Goal: Transaction & Acquisition: Purchase product/service

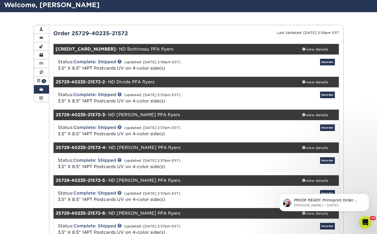
scroll to position [27, 0]
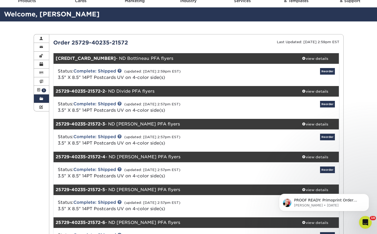
drag, startPoint x: 40, startPoint y: 36, endPoint x: 215, endPoint y: 90, distance: 182.8
click at [40, 36] on link "Account Overview" at bounding box center [41, 38] width 15 height 8
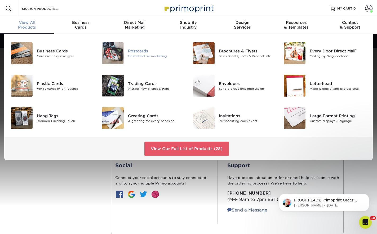
click at [125, 52] on div at bounding box center [113, 52] width 30 height 21
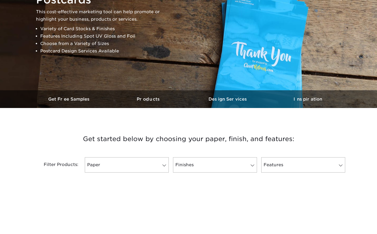
scroll to position [186, 0]
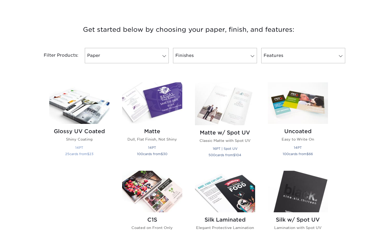
click at [94, 115] on img at bounding box center [79, 103] width 60 height 42
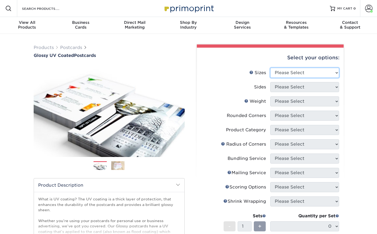
click at [284, 74] on select "Please Select 1.5" x 7" 2" x 4" 2" x 6" 2" x 7" 2" x 8" 2.12" x 5.5" 2.12" x 5.…" at bounding box center [304, 73] width 69 height 10
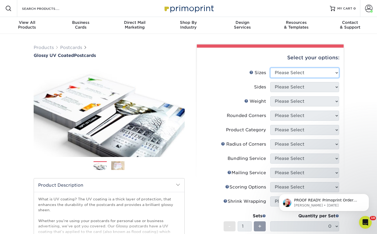
select select "3.50x8.50"
click at [270, 68] on select "Please Select 1.5" x 7" 2" x 4" 2" x 6" 2" x 7" 2" x 8" 2.12" x 5.5" 2.12" x 5.…" at bounding box center [304, 73] width 69 height 10
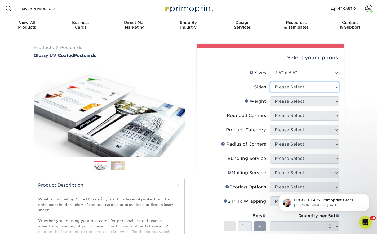
click at [286, 89] on select "Please Select Print Both Sides Print Front Only" at bounding box center [304, 87] width 69 height 10
select select "13abbda7-1d64-4f25-8bb2-c179b224825d"
click at [270, 82] on select "Please Select Print Both Sides Print Front Only" at bounding box center [304, 87] width 69 height 10
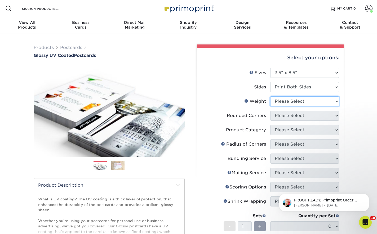
click at [295, 104] on select "Please Select 16PT 14PT 18PT C1S" at bounding box center [304, 101] width 69 height 10
select select "14PT"
click at [270, 96] on select "Please Select 16PT 14PT 18PT C1S" at bounding box center [304, 101] width 69 height 10
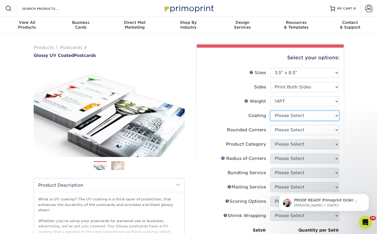
click at [297, 118] on select at bounding box center [304, 116] width 69 height 10
select select "ae367451-b2b8-45df-a344-0f05b6a12993"
click at [270, 111] on select at bounding box center [304, 116] width 69 height 10
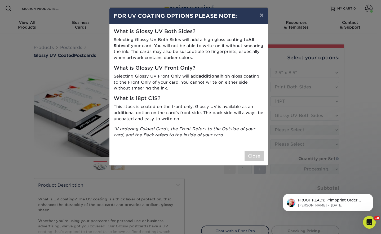
click at [305, 131] on div "× FOR UV COATING OPTIONS PLEASE NOTE: What is Glossy UV Both Sides? Selecting G…" at bounding box center [190, 117] width 381 height 234
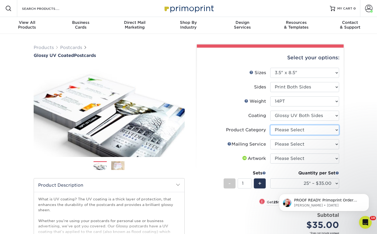
click at [315, 130] on select "Please Select Postcards" at bounding box center [304, 130] width 69 height 10
select select "9b7272e0-d6c8-4c3c-8e97-d3a1bcdab858"
click at [270, 125] on select "Please Select Postcards" at bounding box center [304, 130] width 69 height 10
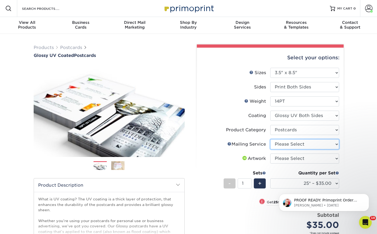
click at [314, 143] on select "Please Select No Direct Mailing Service No, I will mail/stamp/imprint Direct Ma…" at bounding box center [304, 144] width 69 height 10
select select "3e5e9bdd-d78a-4c28-a41d-fe1407925ca6"
click at [270, 139] on select "Please Select No Direct Mailing Service No, I will mail/stamp/imprint Direct Ma…" at bounding box center [304, 144] width 69 height 10
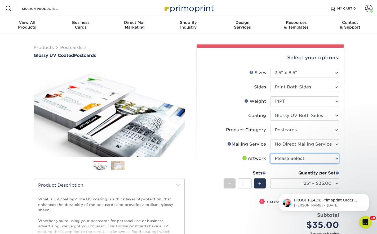
click at [312, 158] on select "Please Select I will upload files I need a design - $150" at bounding box center [304, 159] width 69 height 10
select select "upload"
click at [270, 154] on select "Please Select I will upload files I need a design - $150" at bounding box center [304, 159] width 69 height 10
click at [312, 176] on div "Quantity per Set" at bounding box center [304, 173] width 69 height 6
click at [312, 186] on body "PROOF READY: Primoprint Order 2593-20561-21572 Thank you for placing your print…" at bounding box center [324, 201] width 102 height 33
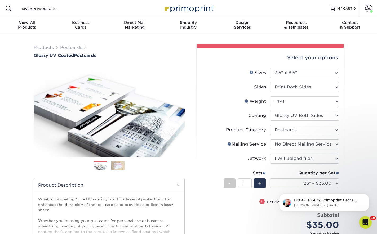
drag, startPoint x: 594, startPoint y: 365, endPoint x: 321, endPoint y: 184, distance: 327.5
click at [321, 184] on html "PROOF READY: Primoprint Order 2593-20561-21572 Thank you for placing your print…" at bounding box center [324, 201] width 106 height 37
click at [350, 173] on div "Products Postcards Glossy UV Coated Postcards Previous Next show more 25" at bounding box center [188, 179] width 377 height 291
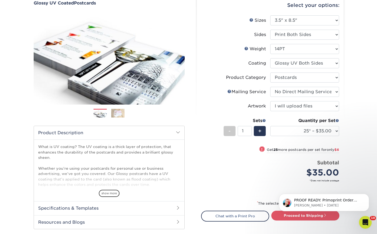
scroll to position [53, 0]
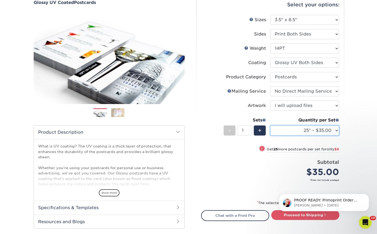
click at [316, 130] on select "25* – $35.00 50* – $41.00 75* – $48.00 100* – $61.00 250* – $100.00 500 – $138.…" at bounding box center [304, 131] width 69 height 10
select select "1000 – $160.00"
click at [270, 126] on select "25* – $35.00 50* – $41.00 75* – $48.00 100* – $61.00 250* – $100.00 500 – $138.…" at bounding box center [304, 131] width 69 height 10
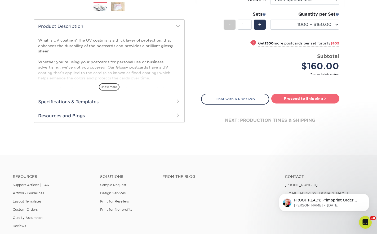
click at [297, 101] on link "Proceed to Shipping" at bounding box center [305, 99] width 68 height 10
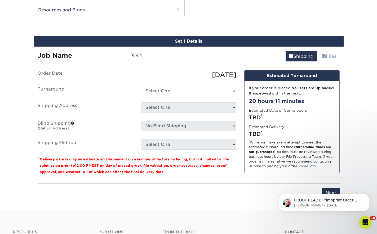
scroll to position [267, 0]
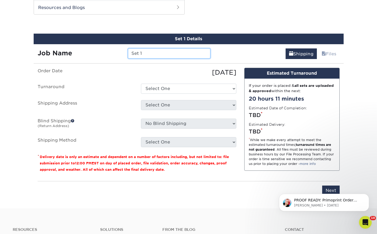
click at [149, 56] on input "Set 1" at bounding box center [169, 53] width 82 height 10
drag, startPoint x: 149, startPoint y: 56, endPoint x: 135, endPoint y: 75, distance: 23.5
click at [149, 56] on input "Set 1" at bounding box center [169, 53] width 82 height 10
type input "ND Benson PFA flyers Edited"
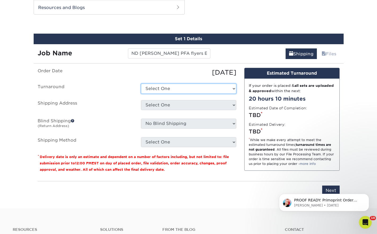
click at [193, 87] on select "Select One 2-4 Business Days 2 Day Next Business Day" at bounding box center [188, 89] width 95 height 10
select select "89f44400-92a2-4516-9a53-bf53cb1f0c2d"
click at [141, 84] on select "Select One 2-4 Business Days 2 Day Next Business Day" at bounding box center [188, 89] width 95 height 10
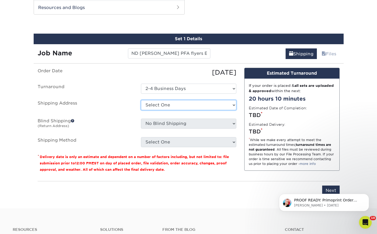
click at [192, 104] on select "Select One 1A Ryan Gunter ARCleburne ARConway ARFranklin ARMontgomery AROuachit…" at bounding box center [188, 105] width 95 height 10
select select "284362"
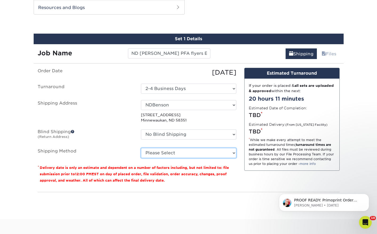
click at [184, 156] on select "Please Select Ground Shipping (+$52.08) 3 Day Shipping Service (+$73.20) 2 Day …" at bounding box center [188, 153] width 95 height 10
select select "03"
click at [141, 148] on select "Please Select Ground Shipping (+$52.08) 3 Day Shipping Service (+$73.20) 2 Day …" at bounding box center [188, 153] width 95 height 10
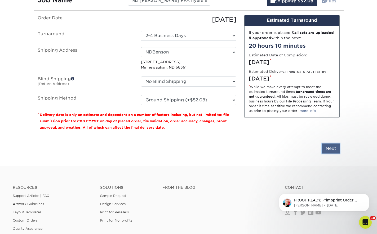
click at [329, 147] on input "Next" at bounding box center [330, 149] width 17 height 10
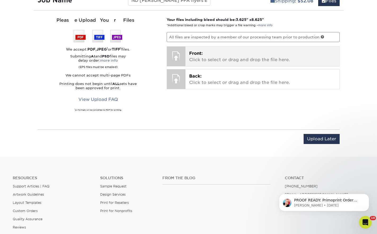
click at [219, 49] on div "Front: Click to select or drag and drop the file here. Choose file" at bounding box center [263, 57] width 154 height 20
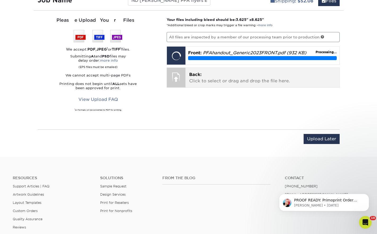
click at [245, 81] on p "Back: Click to select or drag and drop the file here." at bounding box center [262, 78] width 147 height 13
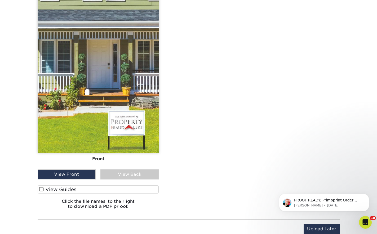
scroll to position [506, 0]
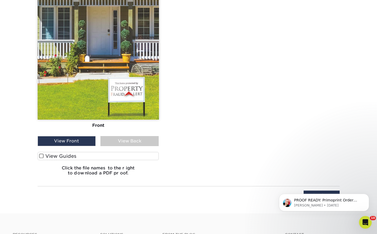
click at [139, 145] on div "View Back" at bounding box center [129, 141] width 58 height 10
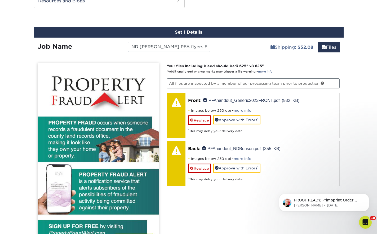
scroll to position [267, 0]
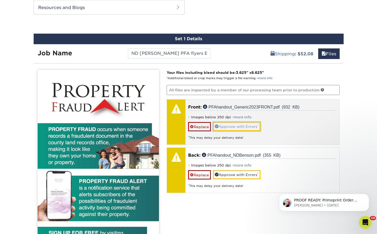
click at [255, 129] on link "Approve with Errors *" at bounding box center [236, 126] width 47 height 9
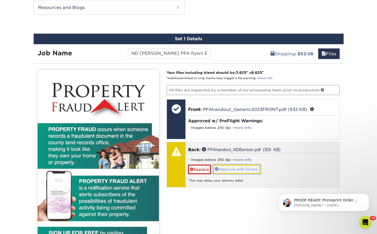
click at [248, 169] on link "Approve with Errors *" at bounding box center [236, 169] width 47 height 9
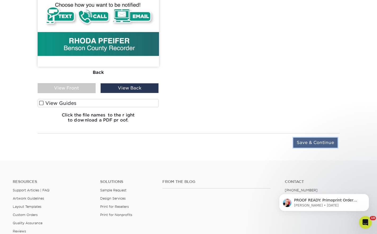
click at [323, 145] on input "Save & Continue" at bounding box center [315, 143] width 44 height 10
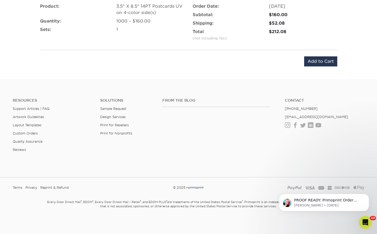
scroll to position [349, 0]
click at [311, 65] on input "Add to Cart" at bounding box center [320, 61] width 33 height 10
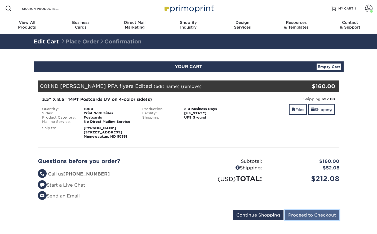
click at [307, 215] on input "Proceed to Checkout" at bounding box center [312, 215] width 55 height 10
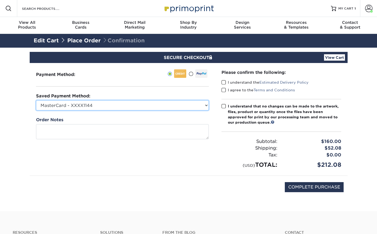
click at [168, 107] on select "MasterCard - XXXX1144 Visa - XXXX9276 MasterCard - XXXX0651 MasterCard - XXXX77…" at bounding box center [122, 105] width 173 height 10
select select "70136"
click at [36, 100] on select "MasterCard - XXXX1144 Visa - XXXX9276 MasterCard - XXXX0651 MasterCard - XXXX77…" at bounding box center [122, 105] width 173 height 10
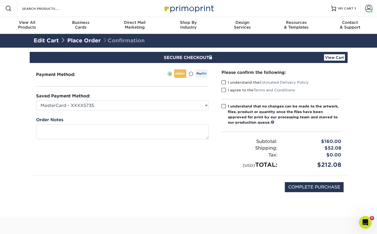
click at [225, 83] on span at bounding box center [224, 82] width 5 height 5
click at [0, 0] on input "I understand the Estimated Delivery Policy" at bounding box center [0, 0] width 0 height 0
click at [224, 90] on span at bounding box center [224, 90] width 5 height 5
click at [0, 0] on input "I agree to the Terms and Conditions" at bounding box center [0, 0] width 0 height 0
click at [224, 106] on span at bounding box center [224, 106] width 5 height 5
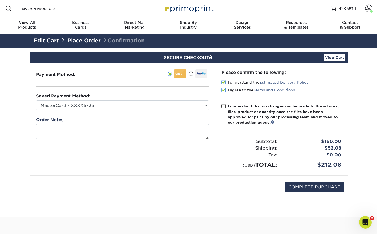
click at [0, 0] on input "I understand that no changes can be made to the artwork, files, product or quan…" at bounding box center [0, 0] width 0 height 0
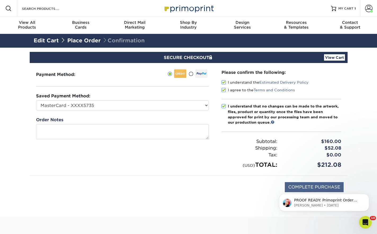
click at [292, 184] on html "PROOF READY: Primoprint Order 2593-20561-21572 Thank you for placing your print…" at bounding box center [324, 201] width 106 height 37
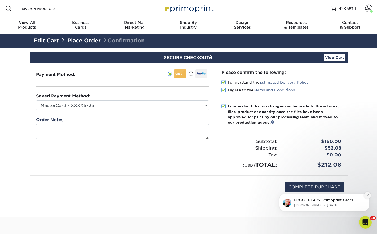
click at [369, 194] on button "Dismiss notification" at bounding box center [367, 195] width 7 height 7
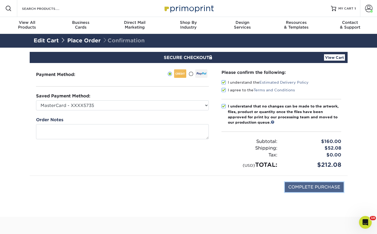
click at [332, 189] on input "COMPLETE PURCHASE" at bounding box center [314, 187] width 59 height 10
type input "PROCESSING, PLEASE WAIT..."
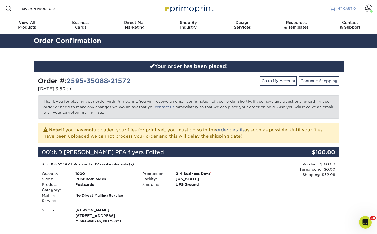
click at [344, 10] on span "MY CART" at bounding box center [344, 8] width 15 height 5
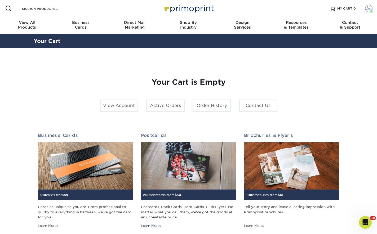
click at [370, 8] on span at bounding box center [368, 8] width 7 height 7
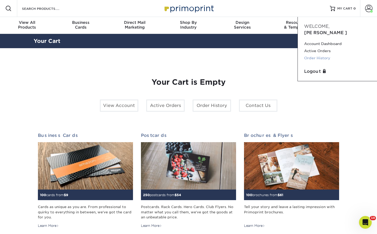
click at [313, 55] on link "Order History" at bounding box center [337, 58] width 67 height 7
click at [305, 47] on link "Active Orders" at bounding box center [337, 50] width 67 height 7
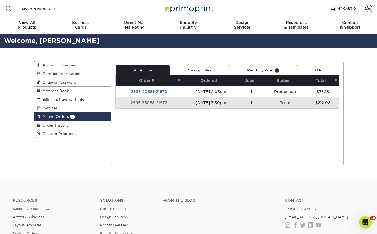
click at [280, 68] on link "Pending Proof 1" at bounding box center [263, 70] width 68 height 10
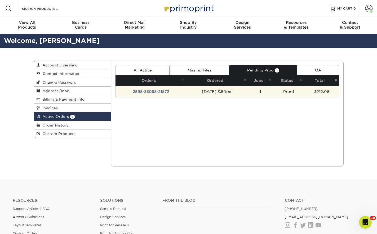
click at [248, 92] on td "[DATE] 3:50pm" at bounding box center [217, 91] width 61 height 11
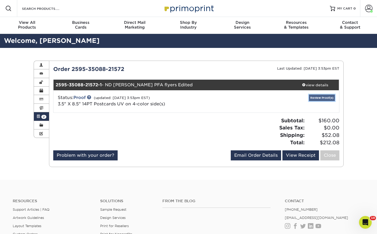
click at [312, 96] on link "Review Proof(s)" at bounding box center [322, 98] width 26 height 7
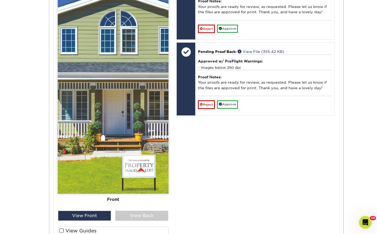
scroll to position [345, 0]
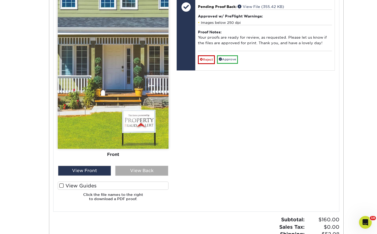
click at [145, 169] on div "View Back" at bounding box center [141, 171] width 53 height 10
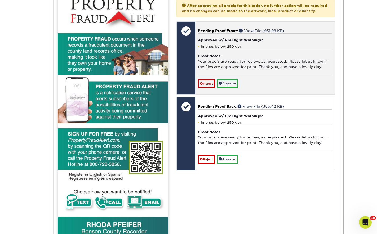
scroll to position [292, 0]
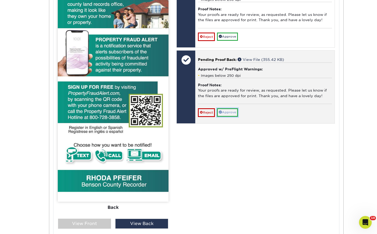
click at [233, 117] on link "Approve" at bounding box center [227, 112] width 21 height 8
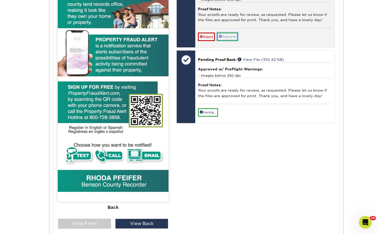
click at [229, 41] on link "Approve" at bounding box center [227, 37] width 21 height 8
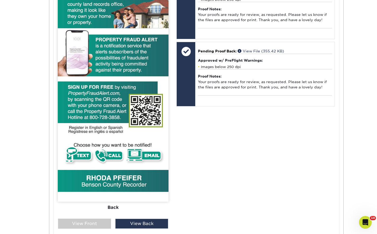
click at [308, 166] on div "Your files including bleed should be: 3.625 " x 8.625 " *Additional bleed or cr…" at bounding box center [256, 97] width 166 height 321
